Goal: Task Accomplishment & Management: Use online tool/utility

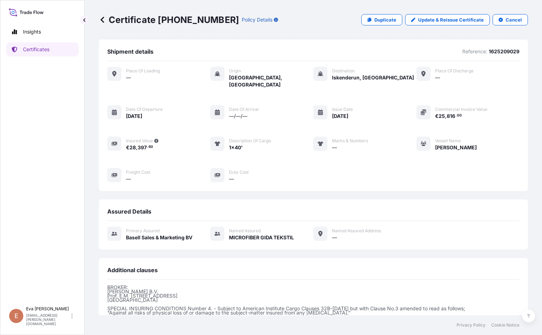
scroll to position [74, 0]
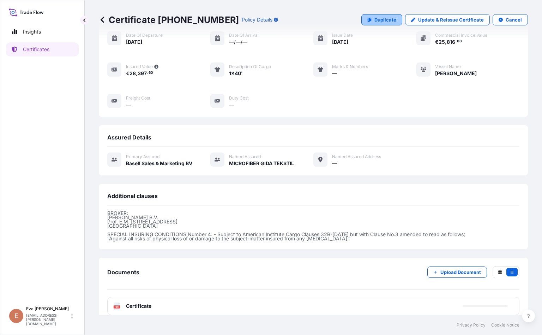
click at [381, 20] on p "Duplicate" at bounding box center [385, 19] width 22 height 7
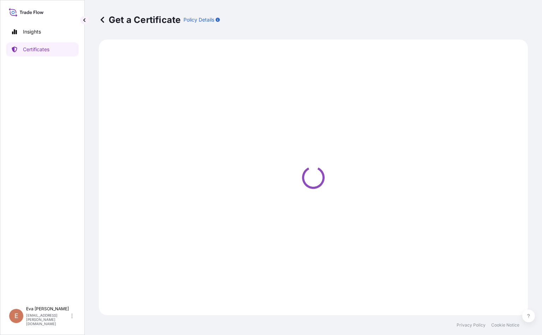
select select "Sea"
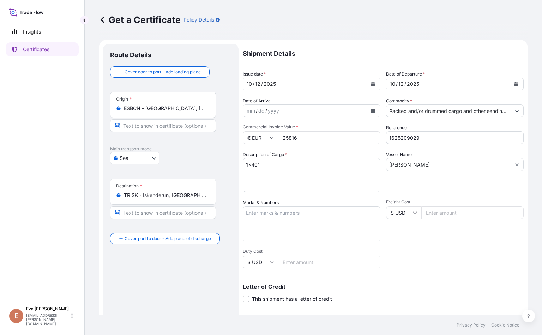
select select "32164"
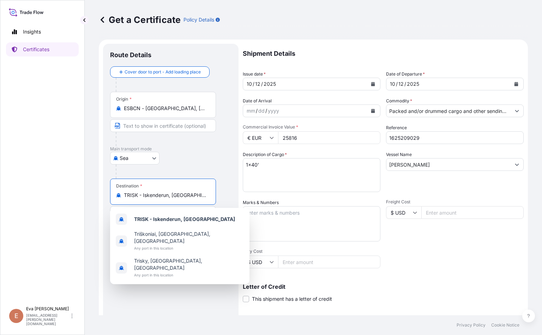
drag, startPoint x: 193, startPoint y: 198, endPoint x: 88, endPoint y: 198, distance: 105.1
click at [88, 198] on div "Get a Certificate Policy Details Route Details Cover door to port - Add loading…" at bounding box center [313, 157] width 457 height 315
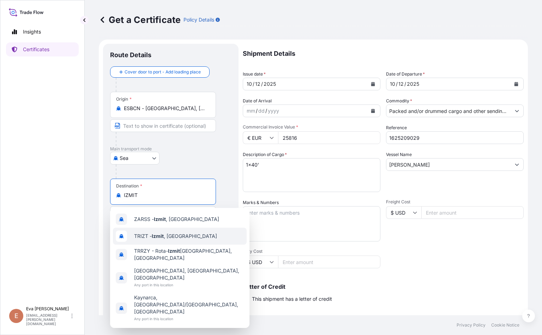
click at [140, 236] on span "TRIZT - [GEOGRAPHIC_DATA] , [GEOGRAPHIC_DATA]" at bounding box center [175, 235] width 83 height 7
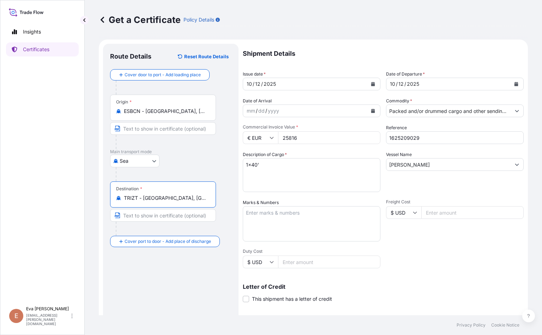
type input "TRIZT - [GEOGRAPHIC_DATA], [GEOGRAPHIC_DATA]"
drag, startPoint x: 320, startPoint y: 141, endPoint x: 32, endPoint y: 99, distance: 290.8
click at [32, 99] on div "Insights Certificates E [PERSON_NAME] [PERSON_NAME][EMAIL_ADDRESS][PERSON_NAME]…" at bounding box center [271, 167] width 542 height 335
type input "18678"
click at [436, 138] on input "1625209029" at bounding box center [455, 137] width 138 height 13
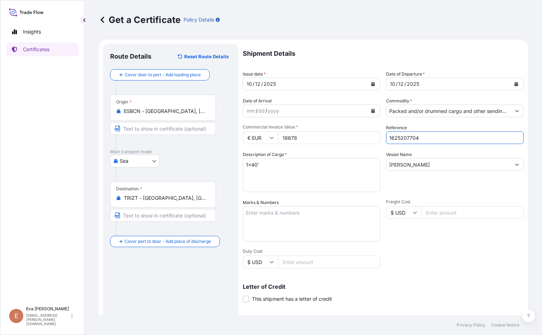
type input "1625207704"
click at [289, 84] on div "[DATE]" at bounding box center [305, 84] width 124 height 13
click at [371, 83] on icon "Calendar" at bounding box center [373, 84] width 4 height 4
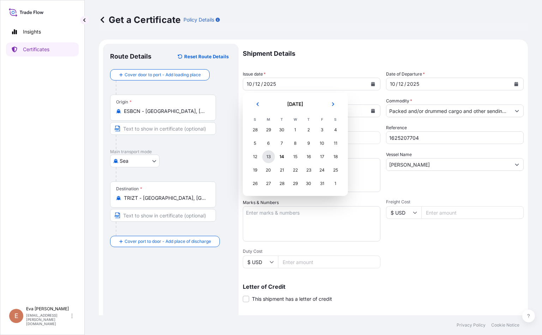
click at [267, 156] on div "13" at bounding box center [268, 156] width 13 height 13
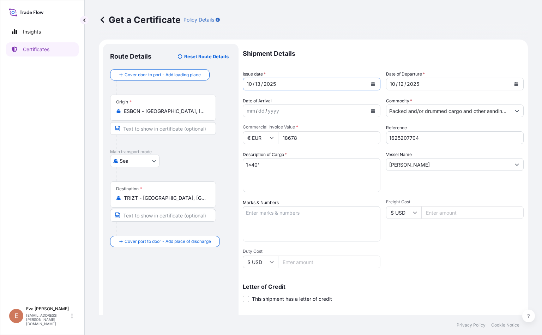
click at [514, 83] on icon "Calendar" at bounding box center [516, 84] width 4 height 4
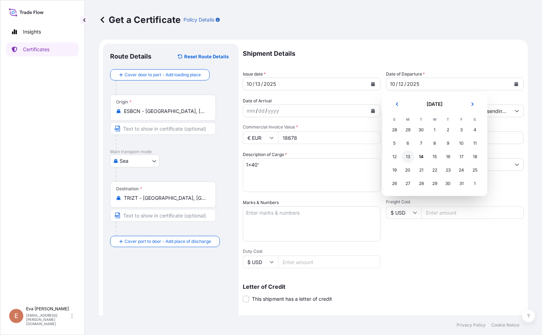
click at [404, 156] on div "13" at bounding box center [407, 156] width 13 height 13
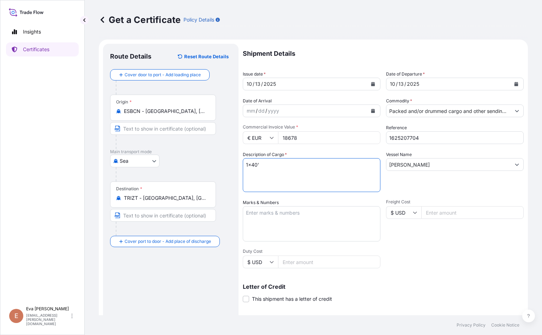
click at [255, 163] on textarea "1x40'" at bounding box center [312, 175] width 138 height 34
type textarea "1x20'"
drag, startPoint x: 486, startPoint y: 164, endPoint x: 338, endPoint y: 155, distance: 148.5
click at [338, 155] on div "Shipment Details Issue date * [DATE] Date of Departure * [DATE] Date of Arrival…" at bounding box center [383, 212] width 281 height 336
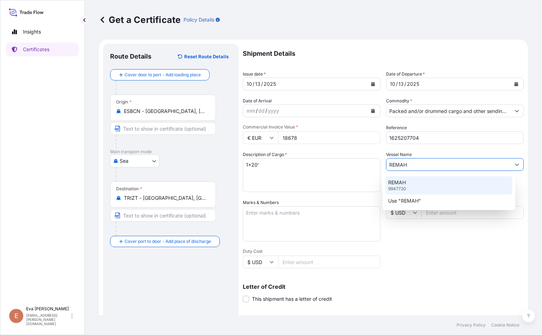
click at [403, 181] on p "REMAH" at bounding box center [397, 182] width 18 height 7
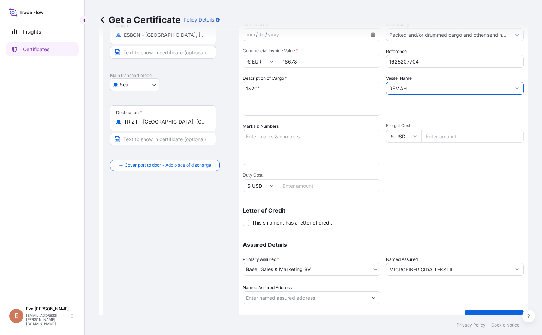
scroll to position [88, 0]
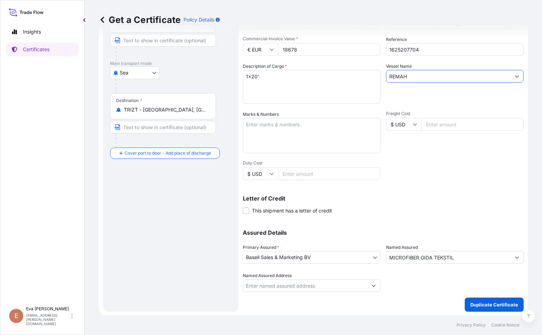
type input "REMAH"
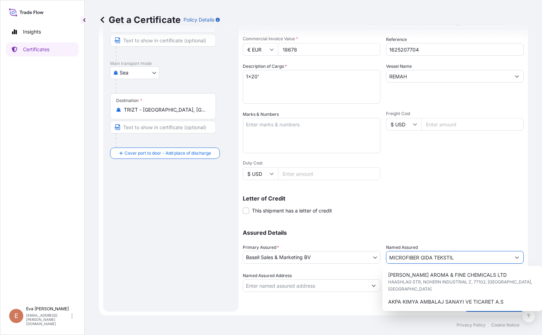
drag, startPoint x: 469, startPoint y: 258, endPoint x: 276, endPoint y: 240, distance: 194.5
click at [276, 240] on div "Assured Details Primary Assured * Basell Sales & Marketing BV Basell Poliolefin…" at bounding box center [383, 256] width 281 height 71
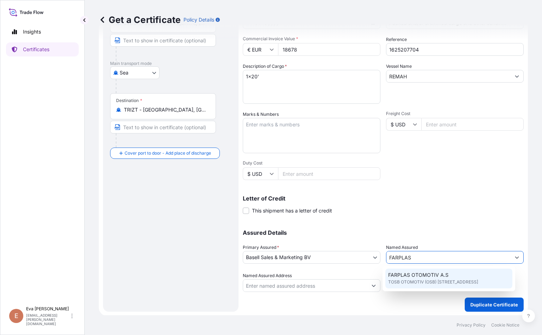
click at [430, 278] on span "TOSB OTOMOTIV (OSB) [STREET_ADDRESS]" at bounding box center [433, 281] width 90 height 7
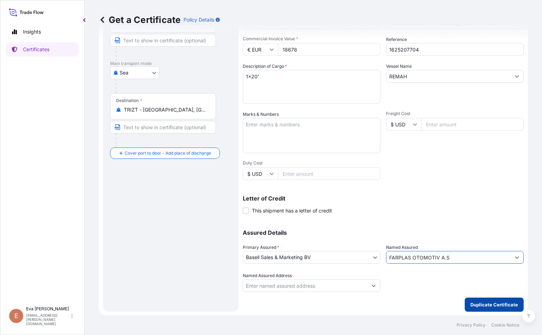
type input "FARPLAS OTOMOTIV A.S"
click at [489, 310] on button "Duplicate Certificate" at bounding box center [494, 304] width 59 height 14
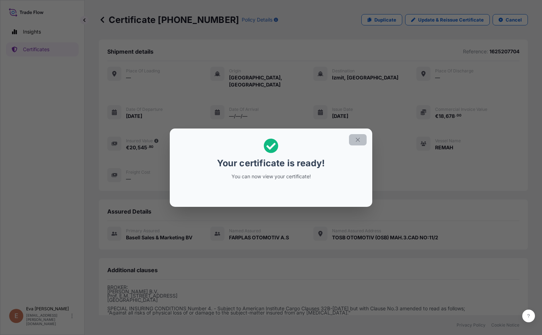
click at [358, 138] on icon "button" at bounding box center [358, 140] width 6 height 6
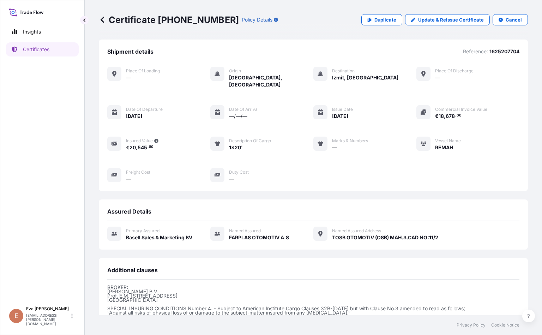
scroll to position [74, 0]
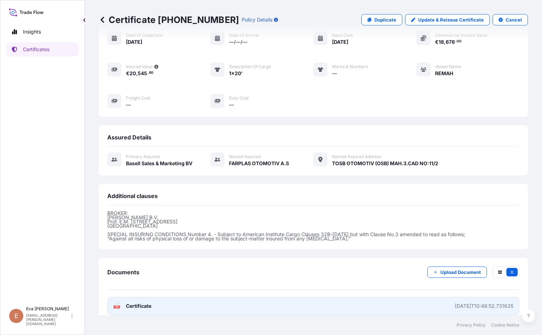
click at [139, 302] on span "Certificate" at bounding box center [138, 305] width 25 height 7
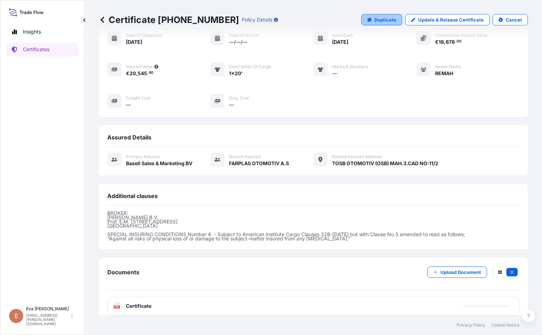
click at [385, 21] on p "Duplicate" at bounding box center [385, 19] width 22 height 7
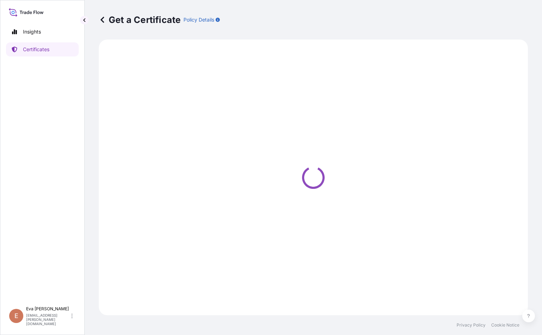
select select "Sea"
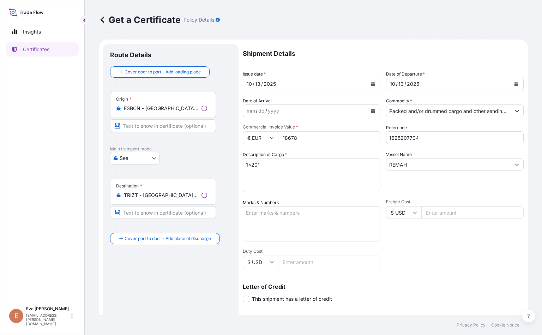
select select "32164"
click at [464, 109] on input "Packed and/or drummed cargo and other sendings - non bulk" at bounding box center [448, 110] width 124 height 13
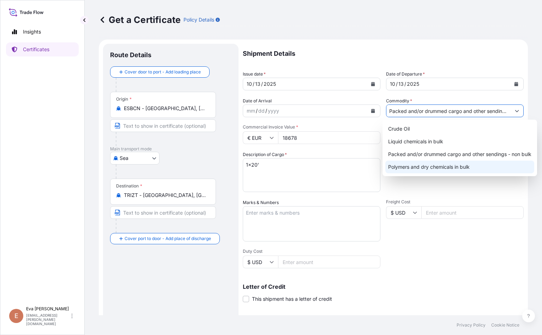
click at [456, 170] on div "Polymers and dry chemicals in bulk" at bounding box center [459, 167] width 149 height 13
type input "Polymers and dry chemicals in bulk"
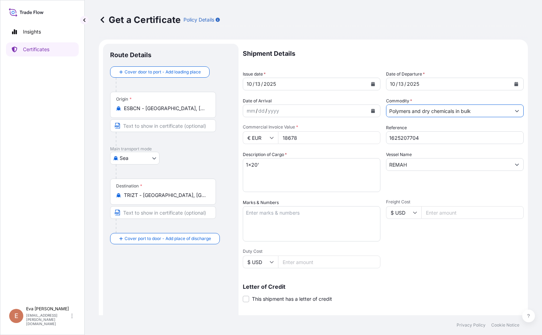
click at [433, 140] on input "1625207704" at bounding box center [455, 137] width 138 height 13
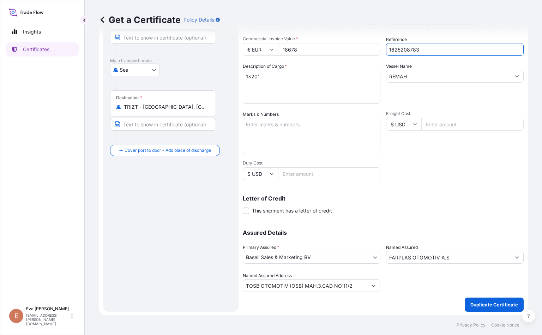
scroll to position [35, 0]
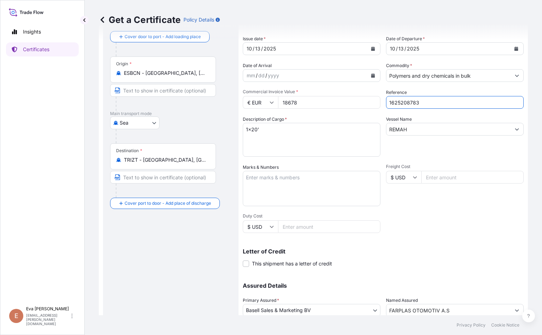
type input "1625208783"
drag, startPoint x: 318, startPoint y: 105, endPoint x: 218, endPoint y: 104, distance: 99.8
click at [218, 104] on form "Route Details Cover door to port - Add loading place Place of loading Road / In…" at bounding box center [313, 186] width 429 height 364
type input "29202.60"
click at [428, 266] on div "Letter of Credit This shipment has a letter of credit Letter of credit * Letter…" at bounding box center [383, 257] width 281 height 19
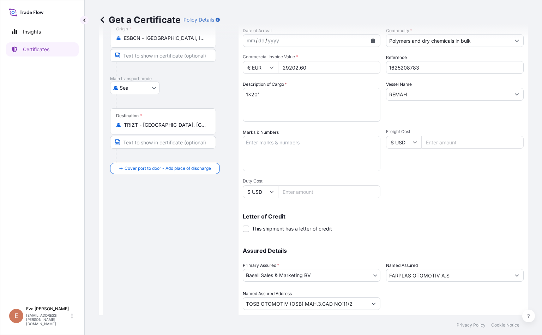
scroll to position [88, 0]
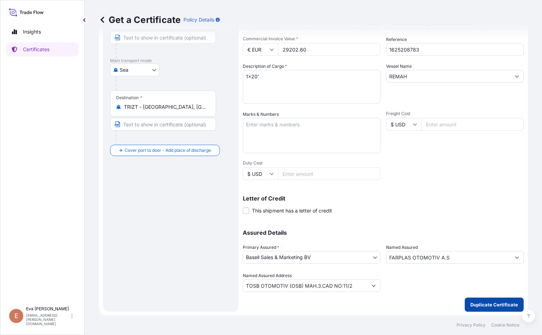
click at [491, 306] on p "Duplicate Certificate" at bounding box center [494, 304] width 48 height 7
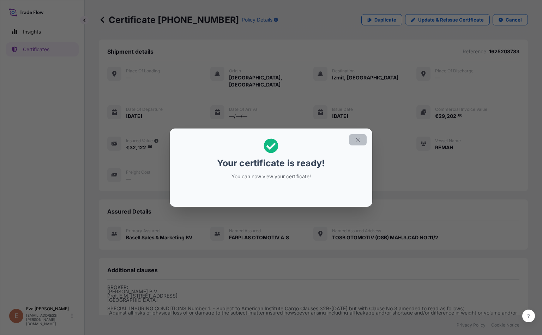
click at [359, 139] on icon "button" at bounding box center [358, 140] width 6 height 6
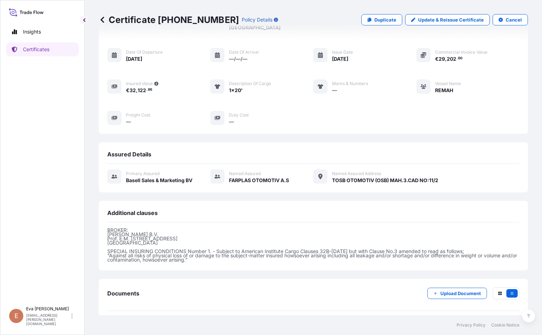
scroll to position [78, 0]
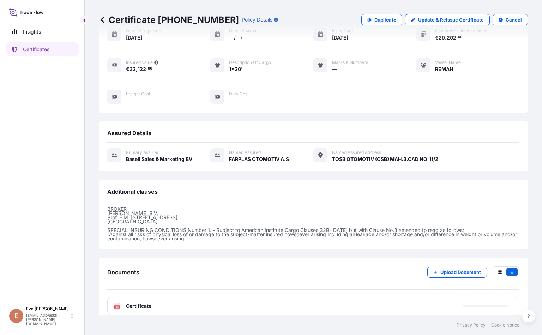
click at [115, 306] on text "PDF" at bounding box center [117, 307] width 5 height 2
click at [119, 302] on icon at bounding box center [117, 305] width 6 height 7
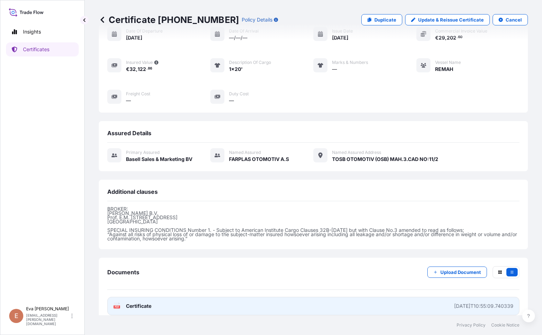
click at [117, 306] on text "PDF" at bounding box center [117, 307] width 5 height 2
